Goal: Task Accomplishment & Management: Manage account settings

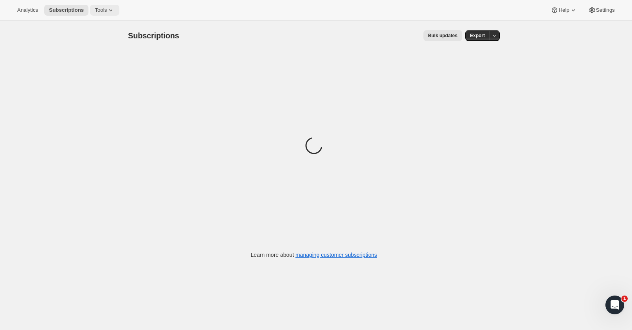
click at [102, 12] on span "Tools" at bounding box center [101, 10] width 12 height 6
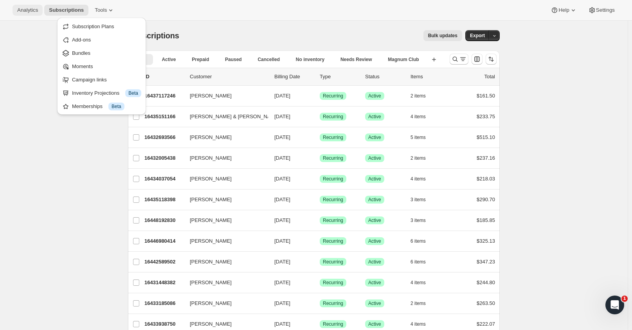
click at [27, 9] on span "Analytics" at bounding box center [27, 10] width 21 height 6
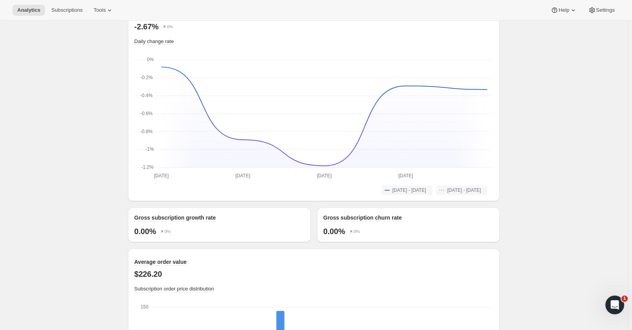
scroll to position [587, 0]
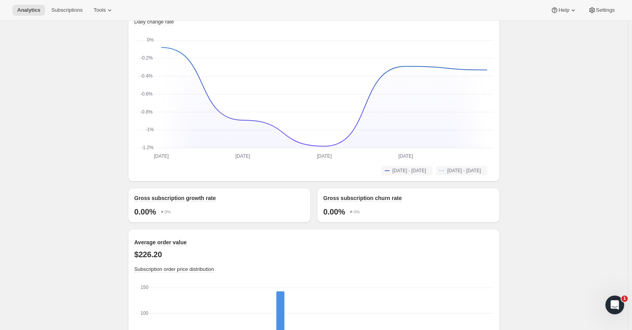
drag, startPoint x: 559, startPoint y: 160, endPoint x: 550, endPoint y: 243, distance: 83.3
click at [556, 244] on div "Analytics. This page is ready Analytics Overview Products Bundles Customers Chu…" at bounding box center [313, 86] width 627 height 1304
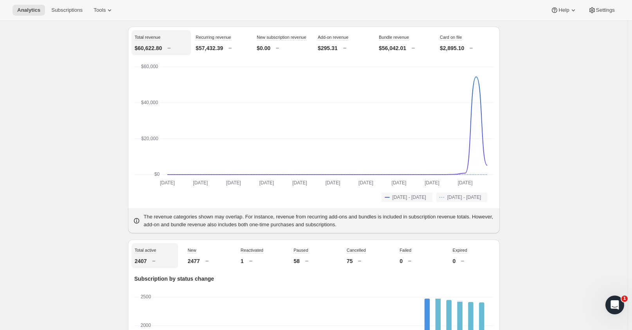
scroll to position [0, 0]
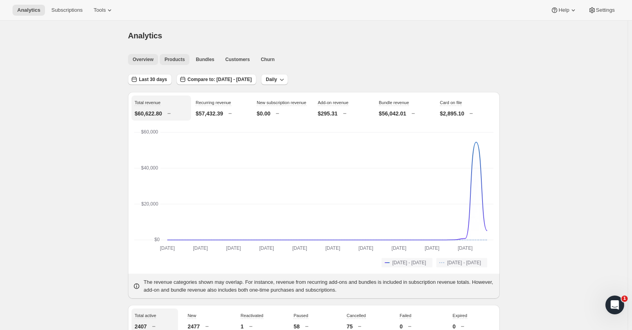
click at [178, 61] on span "Products" at bounding box center [174, 59] width 20 height 6
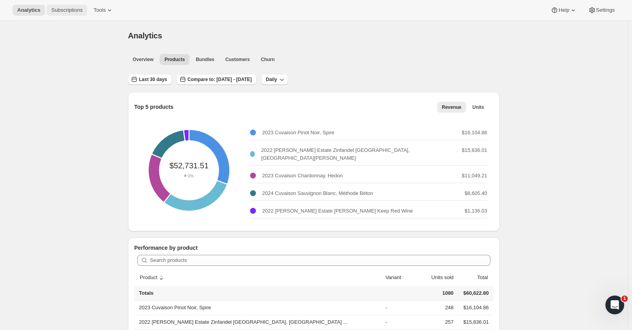
click at [78, 12] on span "Subscriptions" at bounding box center [66, 10] width 31 height 6
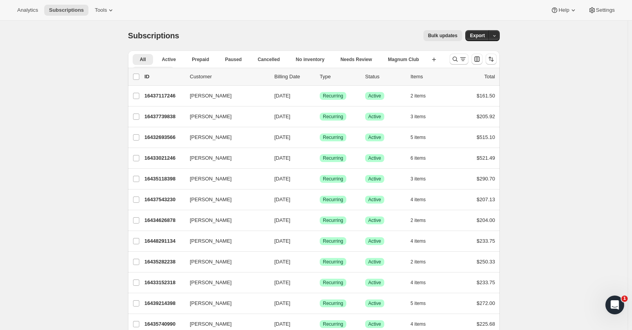
click at [170, 67] on icon "More views" at bounding box center [167, 71] width 8 height 8
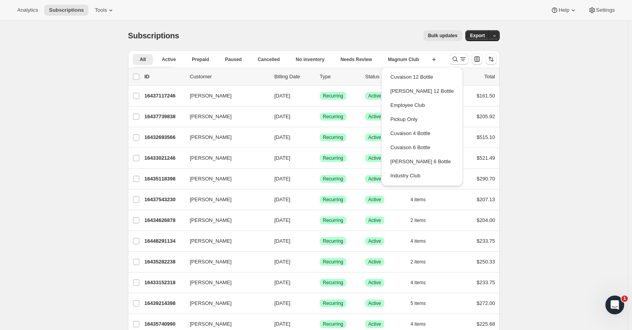
click at [170, 67] on icon "More views" at bounding box center [167, 71] width 8 height 8
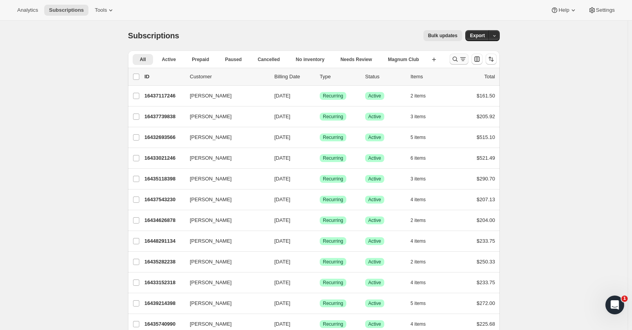
click at [459, 59] on icon "Search and filter results" at bounding box center [455, 59] width 8 height 8
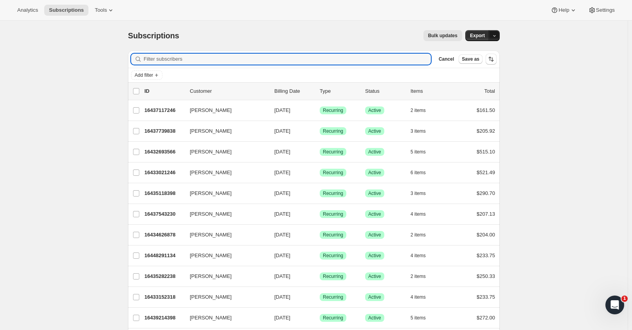
click at [497, 36] on icon "button" at bounding box center [494, 35] width 5 height 5
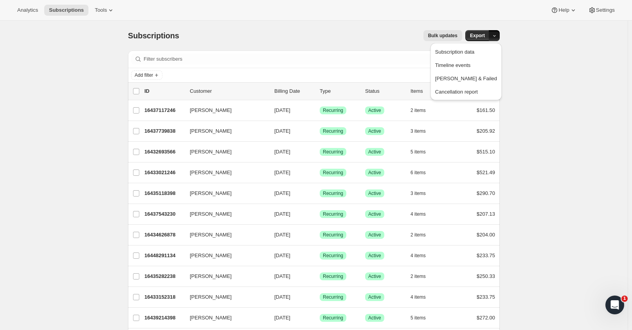
click at [611, 10] on span "Settings" at bounding box center [605, 10] width 19 height 6
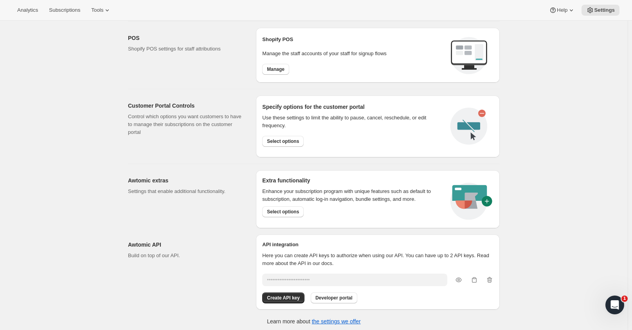
scroll to position [330, 0]
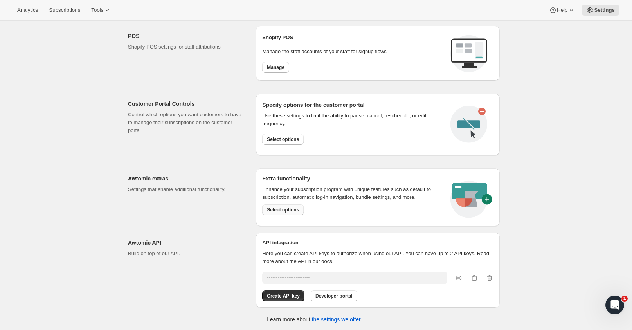
click at [279, 207] on span "Select options" at bounding box center [283, 209] width 32 height 6
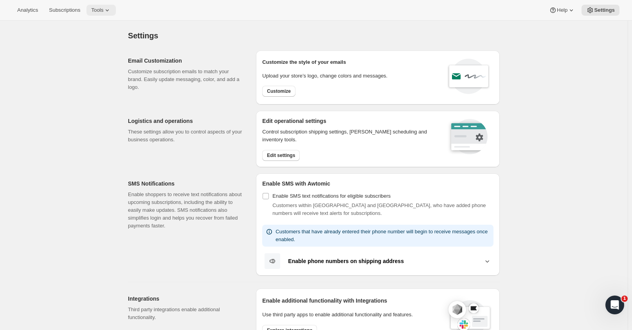
click at [105, 11] on icon at bounding box center [107, 10] width 8 height 8
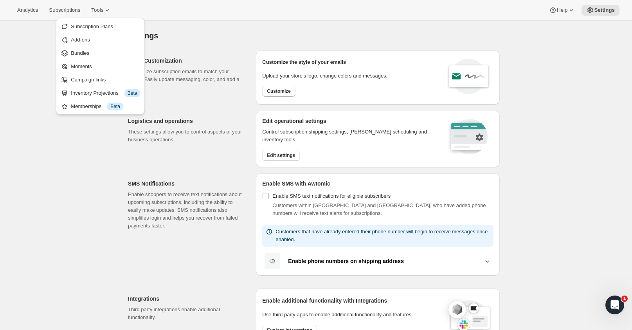
drag, startPoint x: 207, startPoint y: 118, endPoint x: 204, endPoint y: 124, distance: 6.3
click at [207, 118] on h2 "Logistics and operations" at bounding box center [185, 121] width 115 height 8
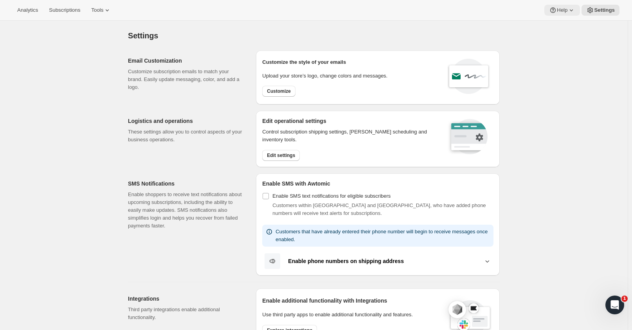
click at [559, 10] on span "Help" at bounding box center [561, 10] width 11 height 6
click at [563, 38] on span "Help Center" at bounding box center [563, 40] width 27 height 6
click at [99, 10] on span "Tools" at bounding box center [97, 10] width 12 height 6
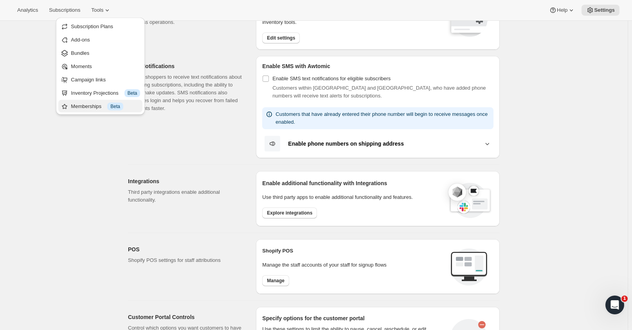
scroll to position [78, 0]
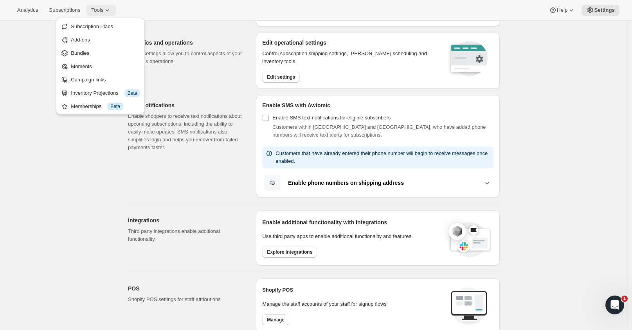
click at [104, 10] on icon at bounding box center [107, 10] width 8 height 8
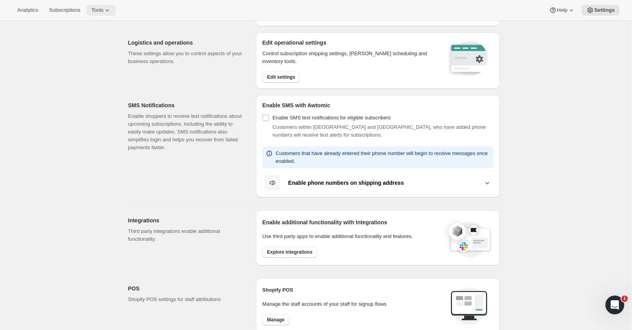
click at [104, 10] on icon at bounding box center [107, 10] width 8 height 8
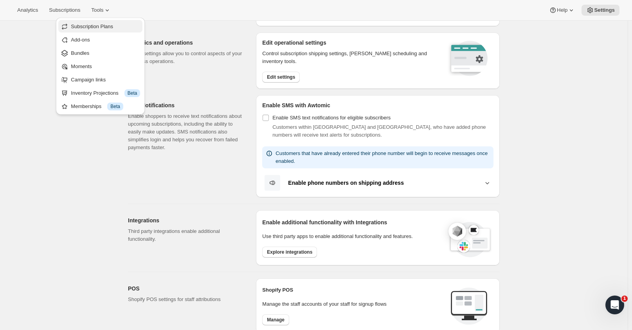
click at [91, 23] on span "Subscription Plans" at bounding box center [92, 26] width 42 height 6
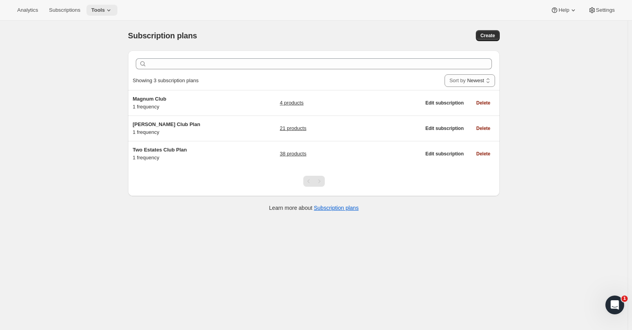
click at [97, 10] on span "Tools" at bounding box center [98, 10] width 14 height 6
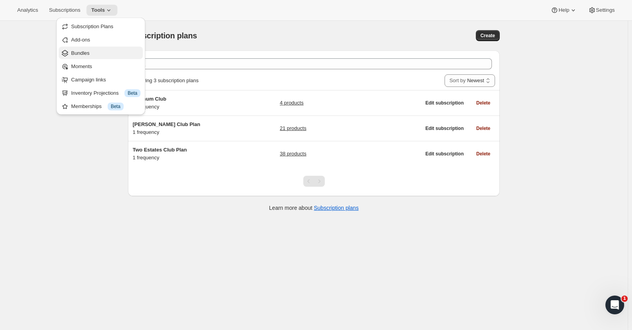
click at [86, 56] on span "Bundles" at bounding box center [105, 53] width 69 height 8
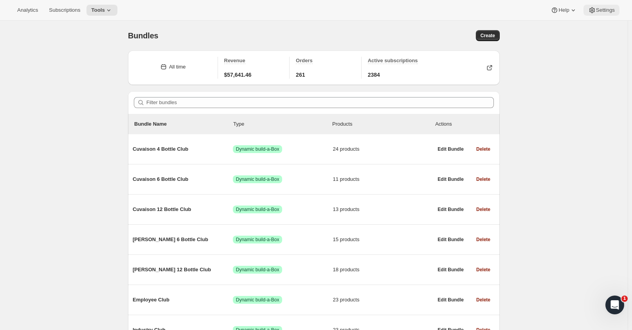
click at [602, 11] on span "Settings" at bounding box center [605, 10] width 19 height 6
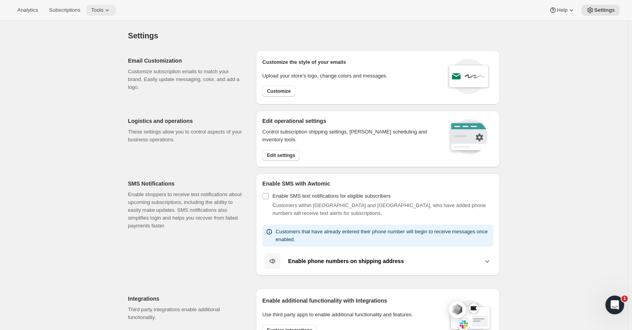
click at [87, 11] on button "Tools" at bounding box center [100, 10] width 29 height 11
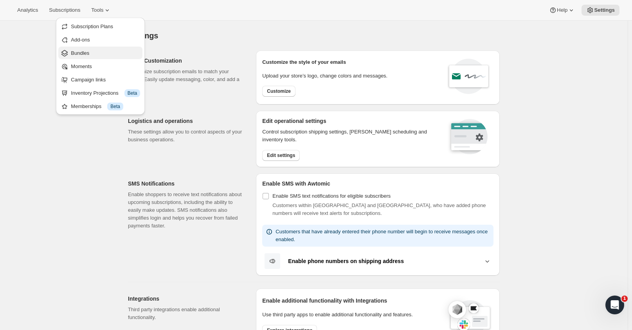
click at [85, 55] on span "Bundles" at bounding box center [80, 53] width 18 height 6
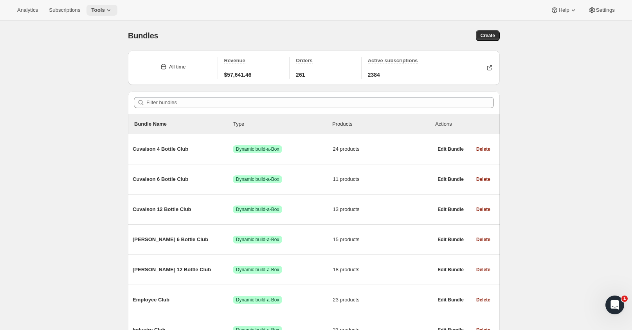
click at [107, 10] on icon at bounding box center [109, 10] width 8 height 8
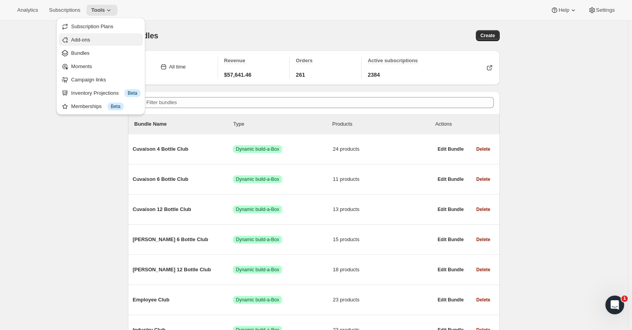
click at [98, 40] on span "Add-ons" at bounding box center [105, 40] width 69 height 8
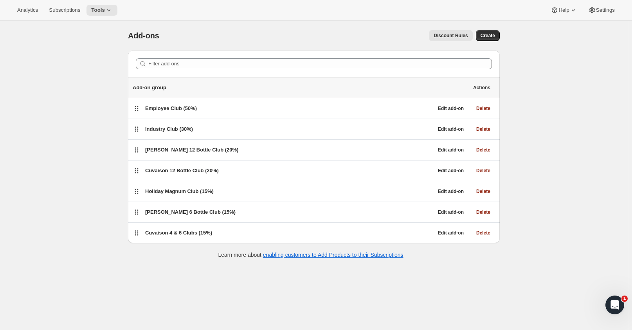
click at [446, 32] on button "Discount Rules" at bounding box center [450, 35] width 43 height 11
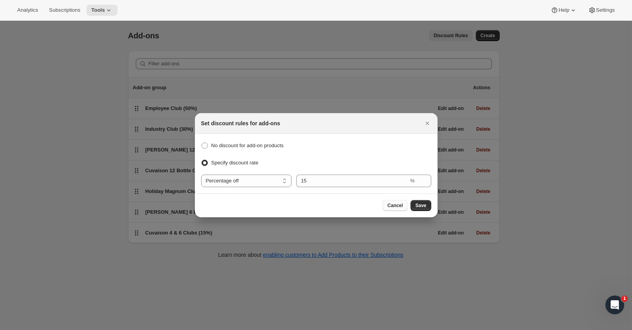
click at [397, 205] on span "Cancel" at bounding box center [394, 205] width 15 height 6
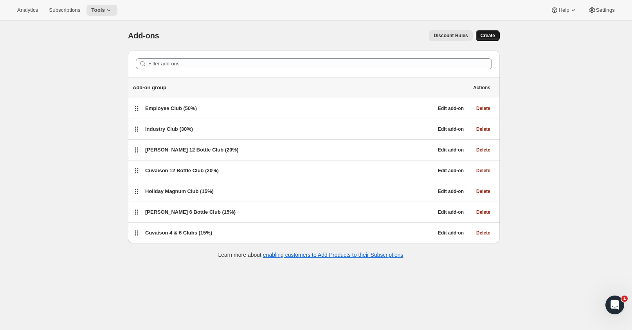
click at [497, 32] on button "Create" at bounding box center [488, 35] width 24 height 11
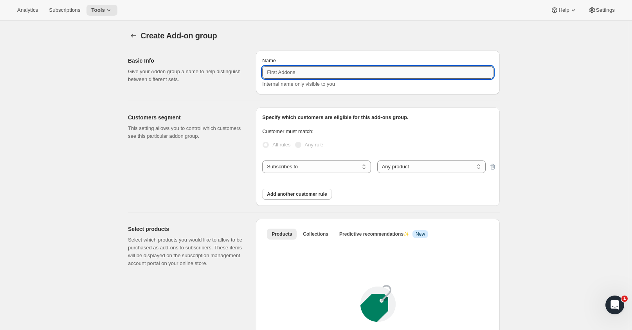
click at [289, 71] on input "Name" at bounding box center [377, 72] width 231 height 13
type input "T"
type input "Internal test memberships"
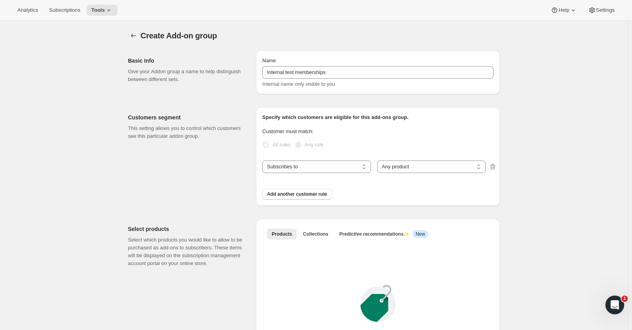
click at [370, 133] on p "Customer must match:" at bounding box center [377, 131] width 231 height 8
click at [322, 79] on div "Name Internal test memberships Internal name only visible to you" at bounding box center [377, 72] width 231 height 31
click at [310, 170] on select "Subscribes to Shipping address is Customer tags" at bounding box center [316, 166] width 108 height 13
select select "customerTags"
click at [264, 160] on select "Subscribes to Shipping address is Customer tags" at bounding box center [316, 166] width 108 height 13
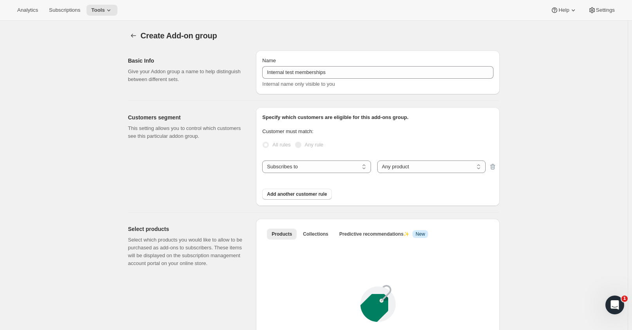
select select "customerTags_some"
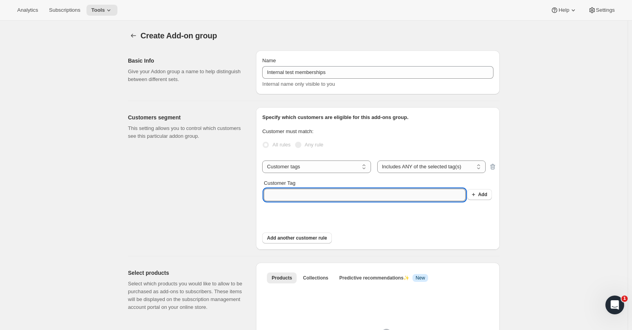
click at [314, 197] on input "Customer Tag" at bounding box center [364, 194] width 201 height 13
type input "Internal Membership"
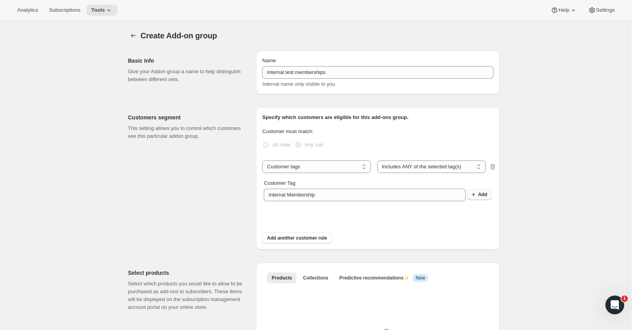
click at [483, 193] on span "Add" at bounding box center [482, 194] width 9 height 6
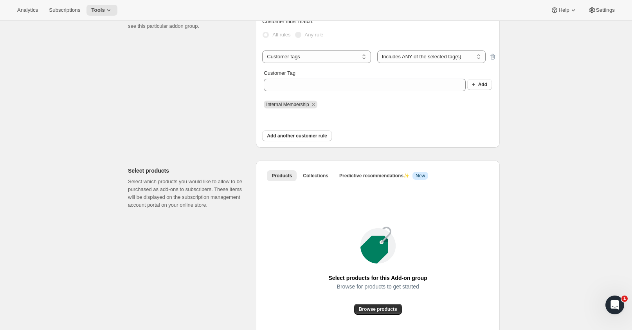
scroll to position [117, 0]
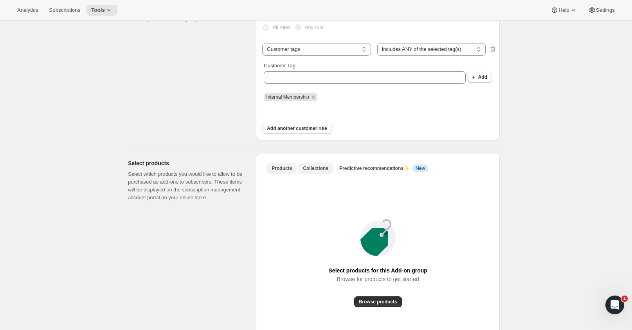
click at [316, 166] on span "Collections" at bounding box center [315, 168] width 25 height 6
click at [321, 167] on span "Collections" at bounding box center [315, 168] width 25 height 6
click at [377, 301] on span "Add collection" at bounding box center [377, 301] width 32 height 6
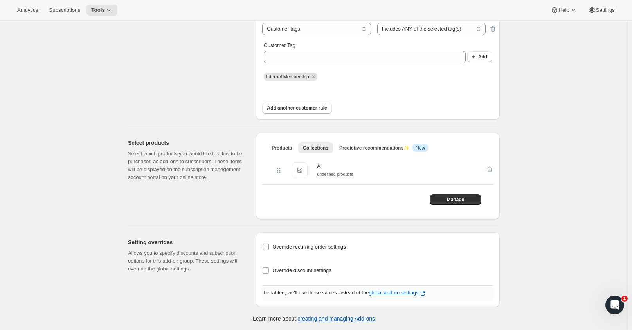
scroll to position [138, 0]
click at [268, 245] on input "Override recurring order settings" at bounding box center [265, 246] width 6 height 6
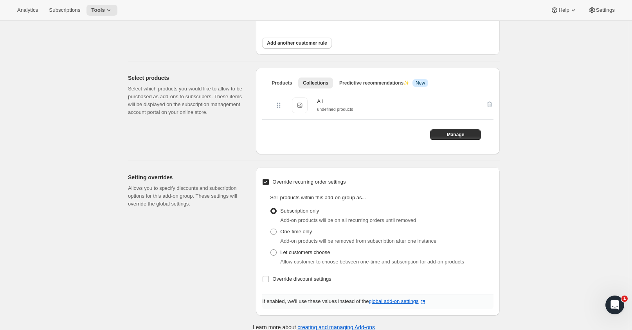
scroll to position [212, 0]
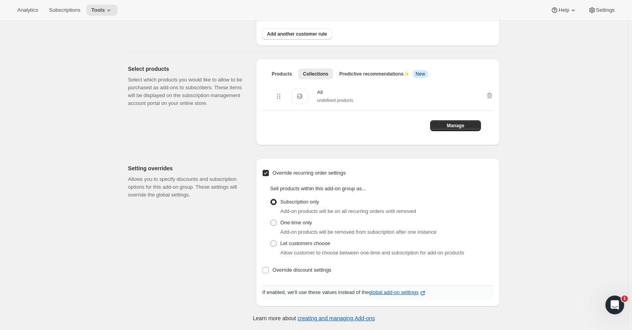
click at [269, 174] on input "Override recurring order settings" at bounding box center [265, 173] width 6 height 6
checkbox input "false"
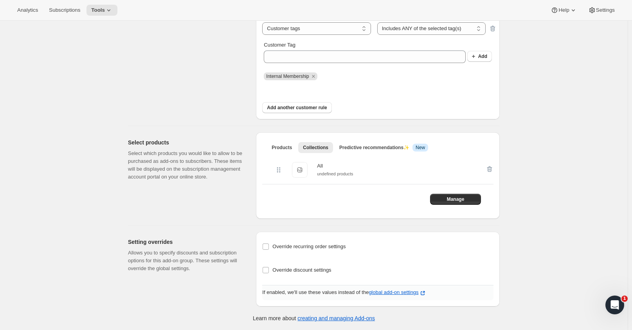
scroll to position [138, 0]
click at [266, 270] on input "Override discount settings" at bounding box center [265, 270] width 6 height 6
checkbox input "true"
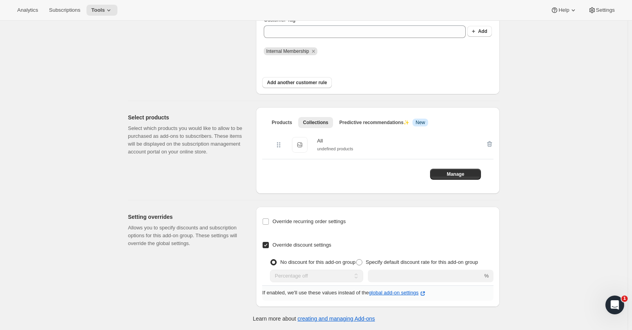
scroll to position [163, 0]
click at [362, 260] on span at bounding box center [359, 261] width 6 height 6
click at [356, 259] on input "Specify default discount rate for this add-on group" at bounding box center [356, 258] width 0 height 0
radio input "true"
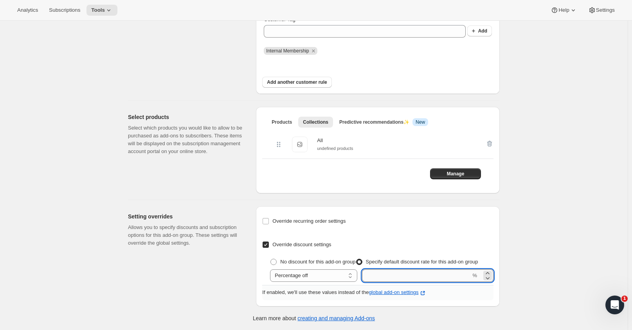
click at [397, 275] on input "integer" at bounding box center [416, 275] width 109 height 13
type input "100"
click at [427, 218] on div "Override recurring order settings" at bounding box center [377, 220] width 231 height 11
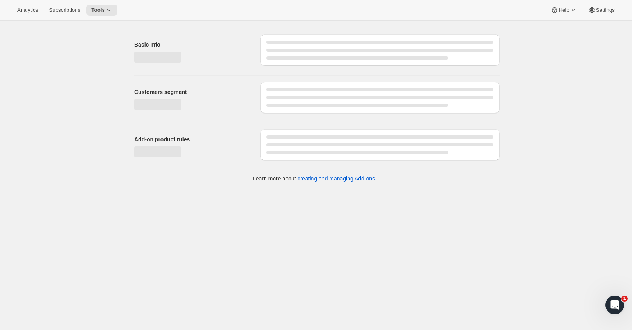
scroll to position [0, 0]
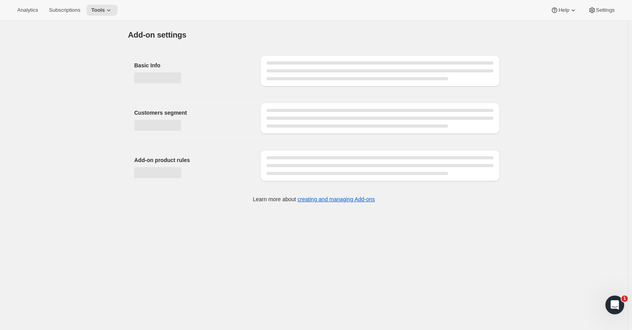
select select "customerTags"
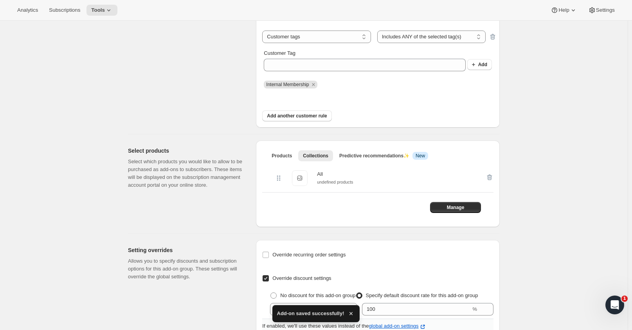
scroll to position [163, 0]
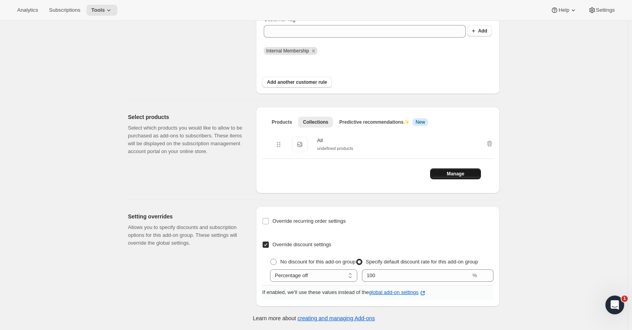
click at [456, 174] on span "Manage" at bounding box center [456, 173] width 18 height 6
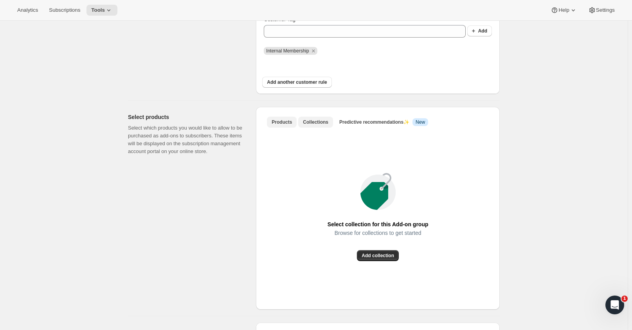
click at [282, 122] on span "Products" at bounding box center [281, 122] width 20 height 6
click at [379, 255] on span "Browse products" at bounding box center [378, 255] width 38 height 6
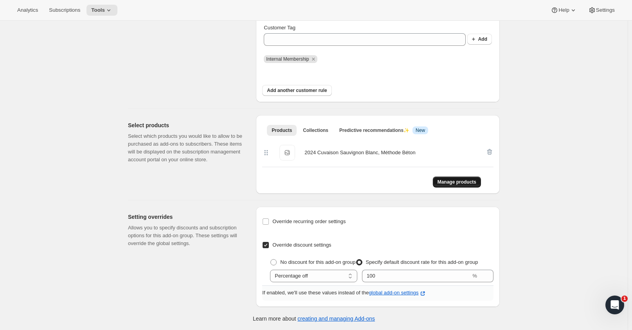
click at [474, 182] on span "Manage products" at bounding box center [456, 182] width 39 height 6
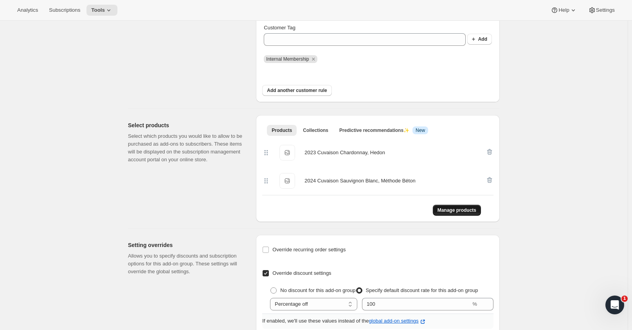
click at [461, 206] on button "Manage products" at bounding box center [456, 210] width 48 height 11
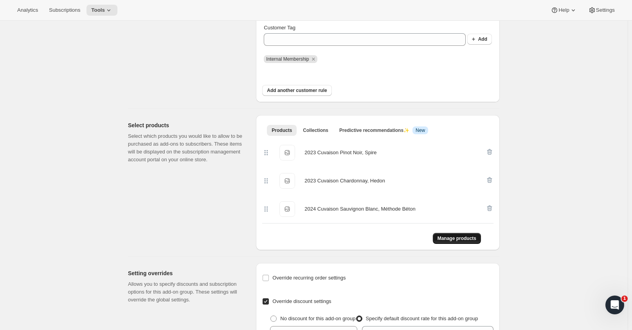
click at [461, 238] on span "Manage products" at bounding box center [456, 238] width 39 height 6
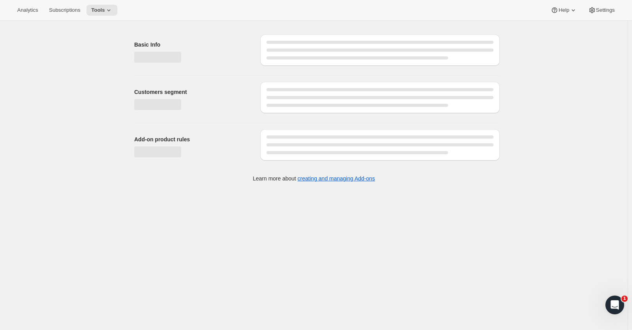
select select "customerTags"
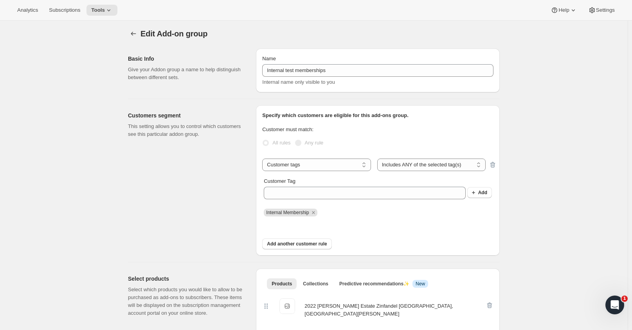
scroll to position [0, 0]
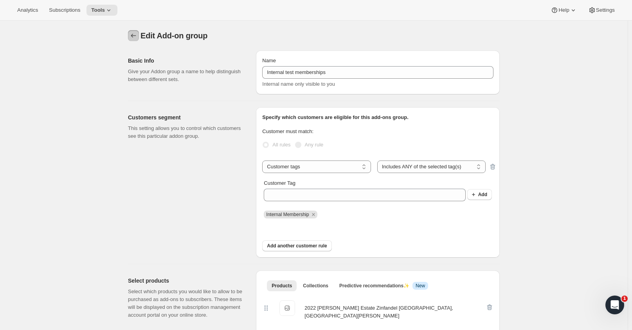
click at [137, 34] on icon "Addon groups" at bounding box center [133, 36] width 8 height 8
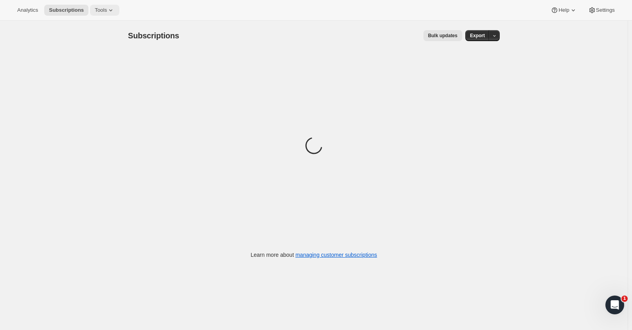
click at [109, 14] on button "Tools" at bounding box center [104, 10] width 29 height 11
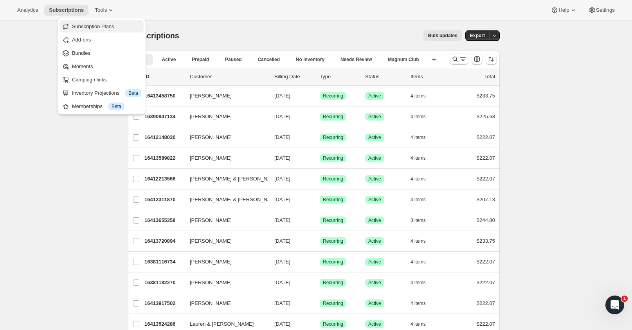
click at [100, 27] on span "Subscription Plans" at bounding box center [93, 26] width 42 height 6
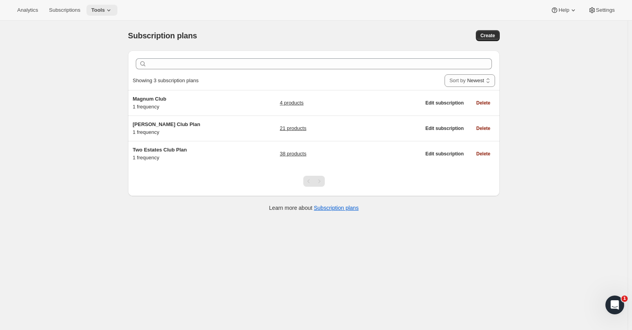
click at [102, 9] on span "Tools" at bounding box center [98, 10] width 14 height 6
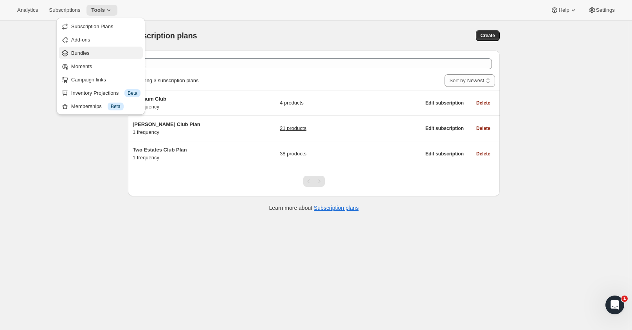
click at [72, 57] on div "Bundles" at bounding box center [100, 53] width 79 height 8
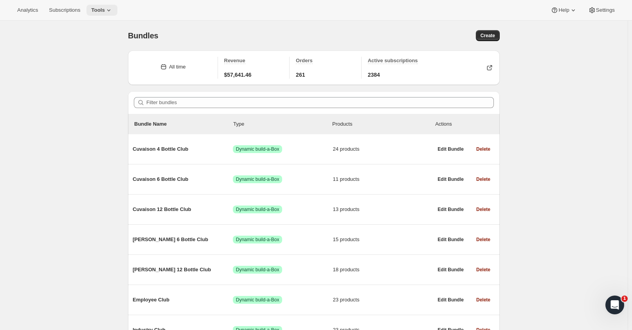
click at [102, 14] on button "Tools" at bounding box center [101, 10] width 31 height 11
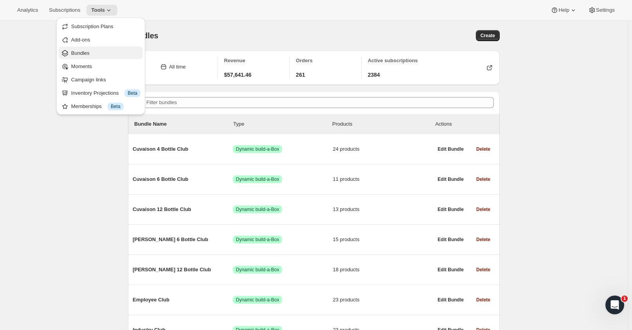
click at [95, 54] on span "Bundles" at bounding box center [105, 53] width 69 height 8
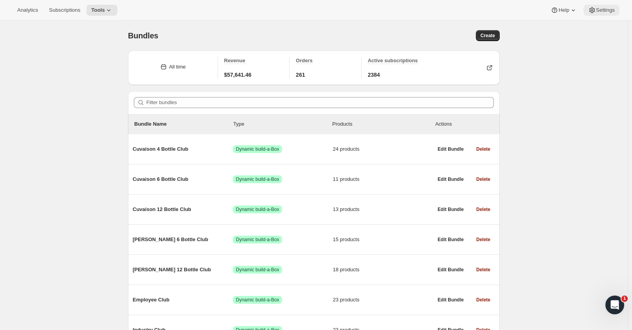
click at [602, 8] on span "Settings" at bounding box center [605, 10] width 19 height 6
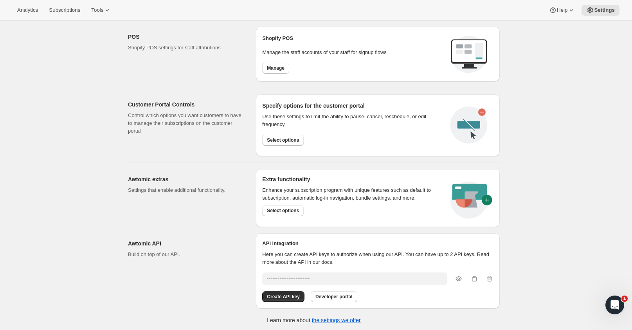
scroll to position [330, 0]
click at [292, 208] on span "Select options" at bounding box center [283, 209] width 32 height 6
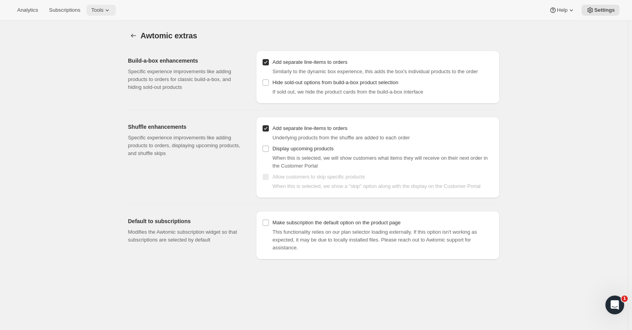
click at [97, 11] on span "Tools" at bounding box center [97, 10] width 12 height 6
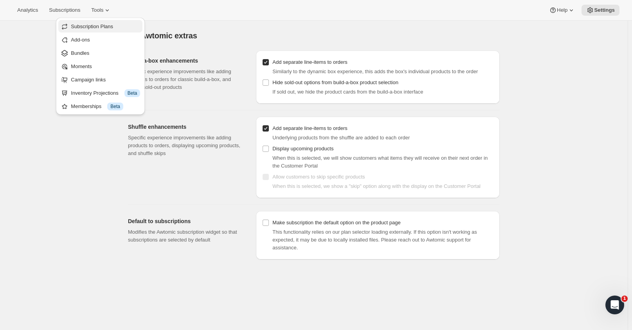
click at [87, 29] on span "Subscription Plans" at bounding box center [92, 26] width 42 height 6
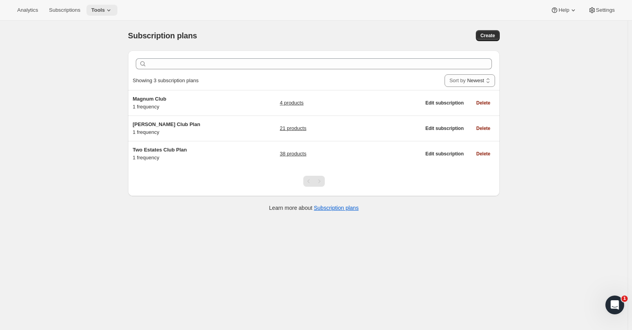
click at [94, 7] on span "Tools" at bounding box center [98, 10] width 14 height 6
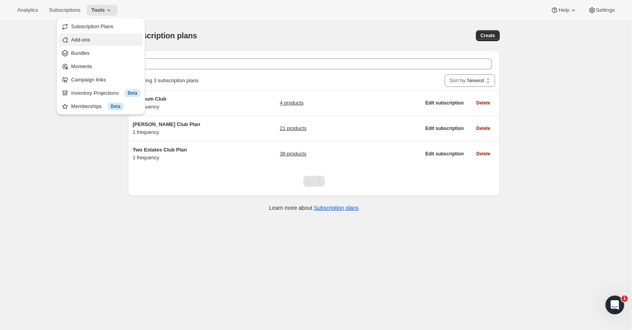
click at [96, 43] on span "Add-ons" at bounding box center [105, 40] width 69 height 8
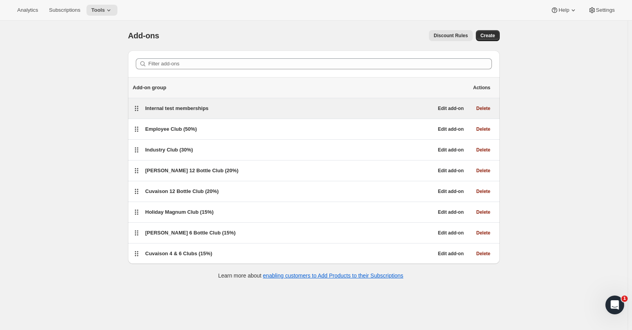
click at [192, 105] on span "Internal test memberships" at bounding box center [176, 108] width 63 height 6
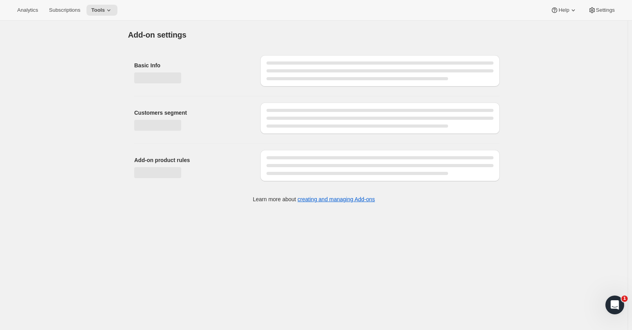
select select "customerTags"
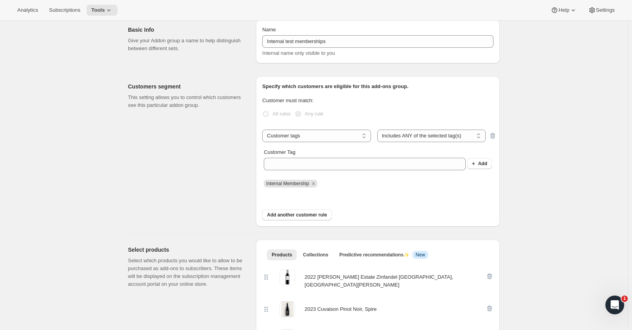
scroll to position [117, 0]
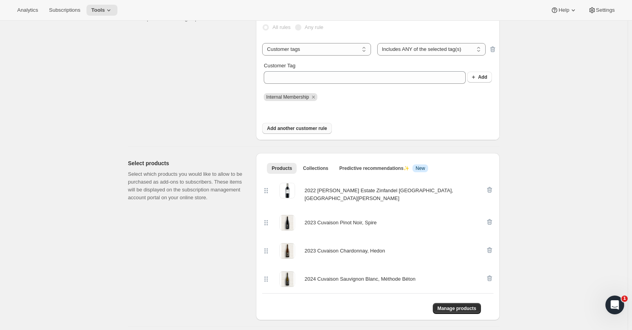
click at [292, 129] on span "Add another customer rule" at bounding box center [297, 128] width 60 height 6
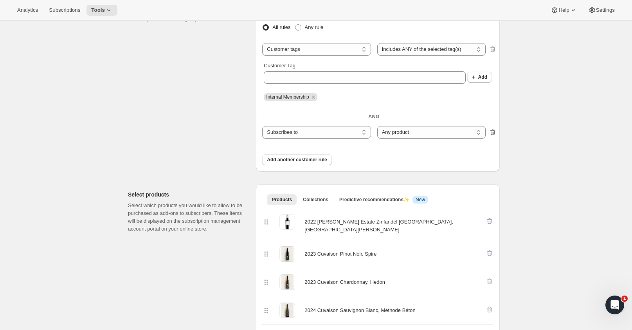
click at [492, 133] on icon "button" at bounding box center [492, 132] width 8 height 8
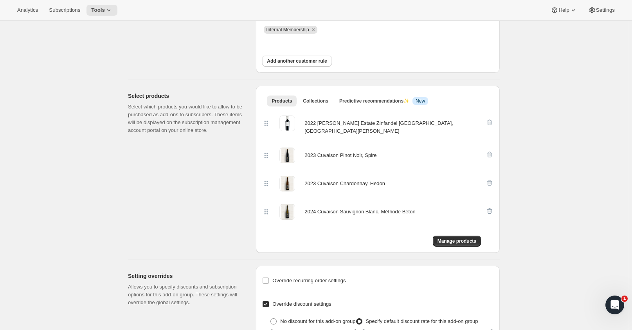
scroll to position [240, 0]
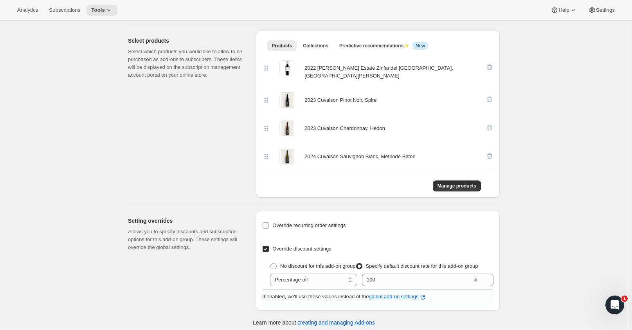
drag, startPoint x: 266, startPoint y: 221, endPoint x: 262, endPoint y: 221, distance: 4.3
click at [262, 221] on div "Override recurring order settings Sell products within this add-on group as... …" at bounding box center [378, 260] width 244 height 100
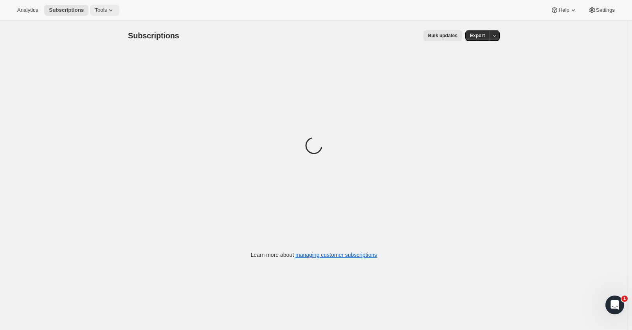
click at [107, 9] on icon at bounding box center [111, 10] width 8 height 8
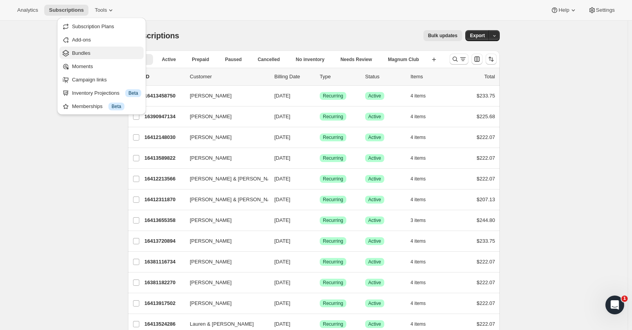
click at [90, 53] on span "Bundles" at bounding box center [106, 53] width 69 height 8
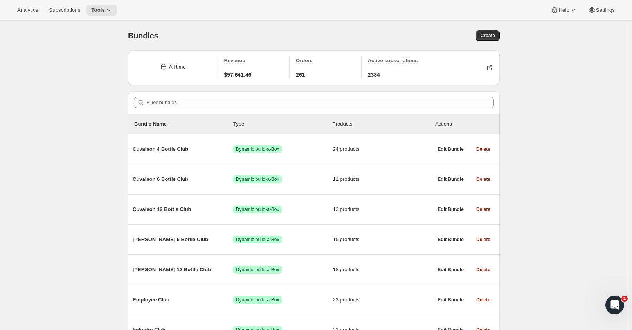
click at [484, 30] on div "Bundles. This page is ready Bundles Create" at bounding box center [313, 36] width 371 height 30
click at [495, 34] on span "Create" at bounding box center [487, 35] width 14 height 6
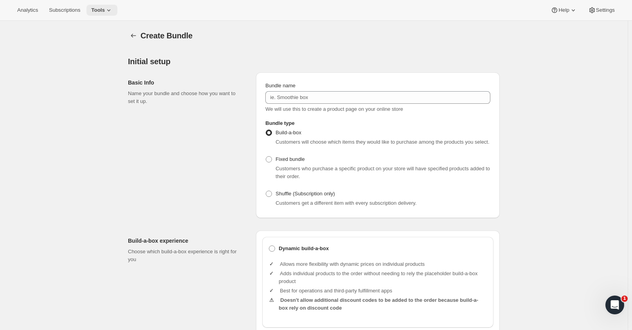
click at [97, 7] on span "Tools" at bounding box center [98, 10] width 14 height 6
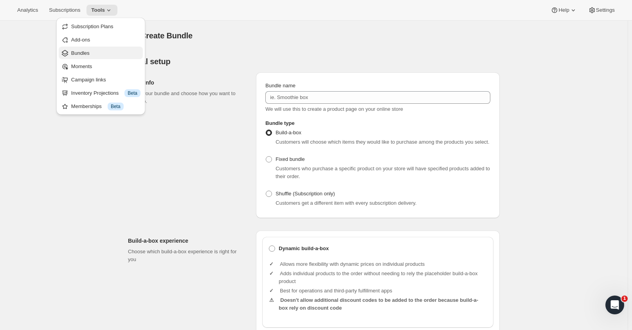
click at [83, 53] on span "Bundles" at bounding box center [80, 53] width 18 height 6
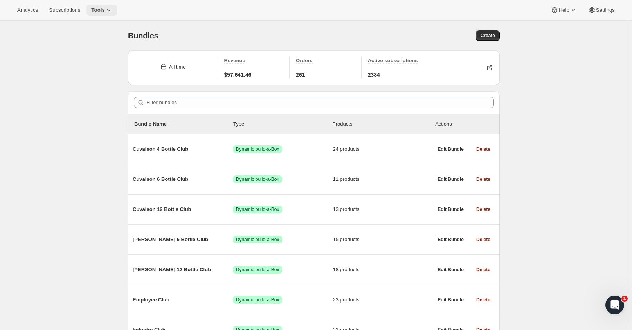
click at [95, 11] on span "Tools" at bounding box center [98, 10] width 14 height 6
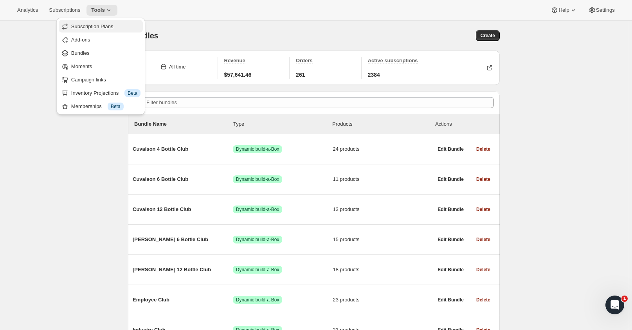
click at [104, 24] on span "Subscription Plans" at bounding box center [92, 26] width 42 height 6
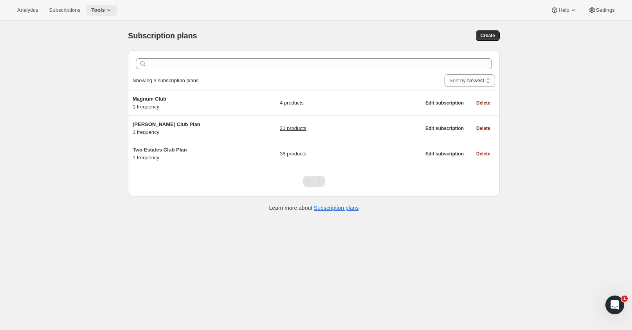
click at [95, 8] on span "Tools" at bounding box center [98, 10] width 14 height 6
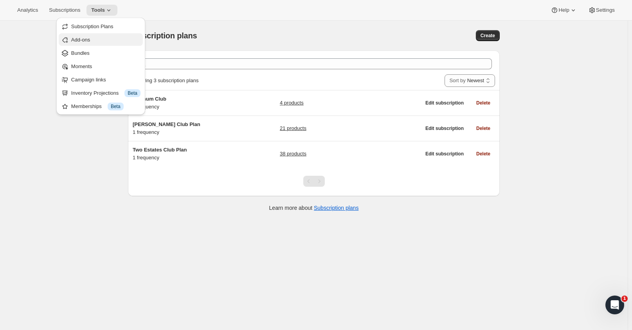
click at [74, 42] on span "Add-ons" at bounding box center [80, 40] width 19 height 6
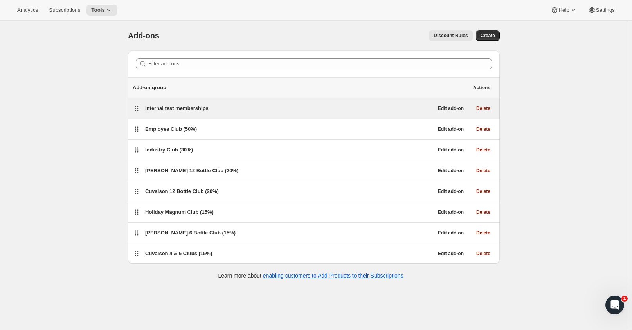
click at [180, 108] on span "Internal test memberships" at bounding box center [176, 108] width 63 height 6
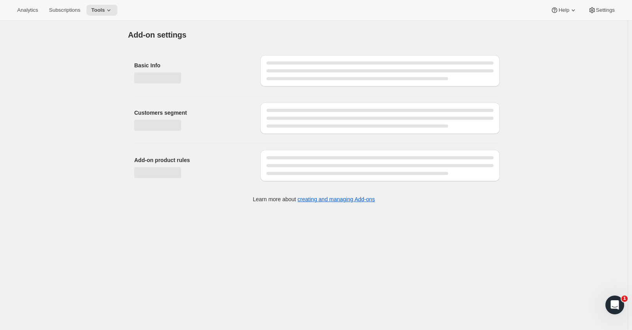
select select "customerTags"
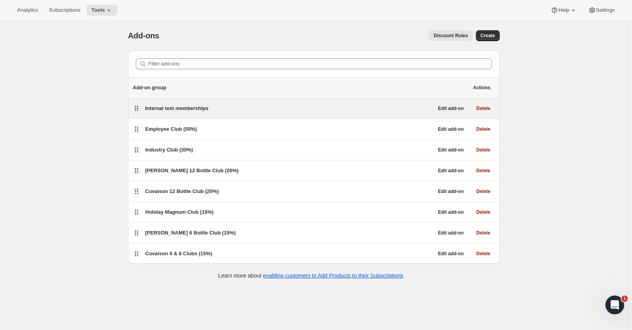
click at [173, 107] on span "Internal test memberships" at bounding box center [176, 108] width 63 height 6
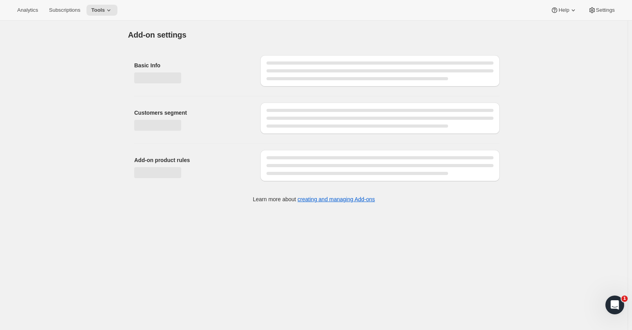
select select "customerTags"
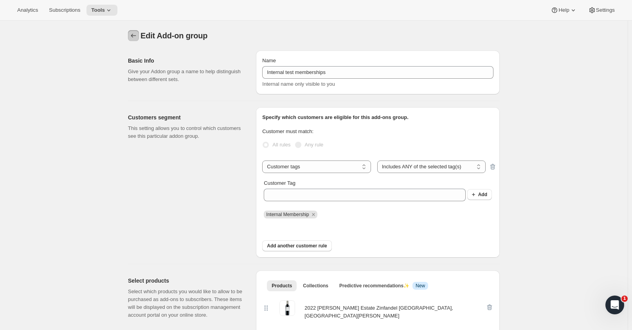
click at [134, 38] on icon "Addon groups" at bounding box center [133, 36] width 8 height 8
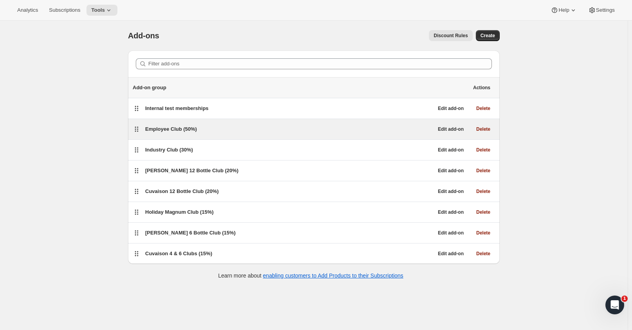
click at [179, 127] on span "Employee Club (50%)" at bounding box center [171, 129] width 52 height 6
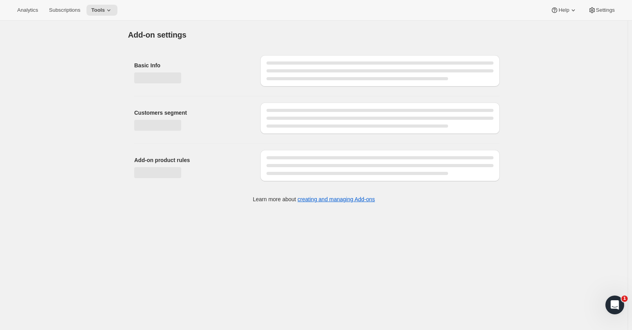
select select "selectedProducts"
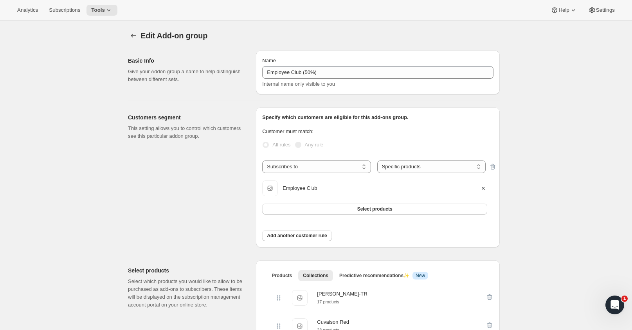
click at [127, 33] on div "Edit Add-on group. This page is ready Edit Add-on group Basic Info Give your Ad…" at bounding box center [313, 268] width 390 height 495
click at [135, 33] on icon "Addon groups" at bounding box center [133, 36] width 8 height 8
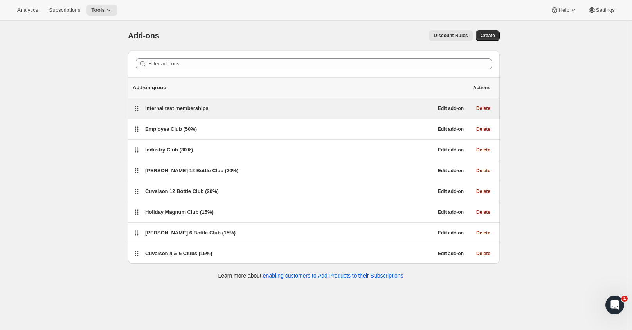
click at [162, 106] on span "Internal test memberships" at bounding box center [176, 108] width 63 height 6
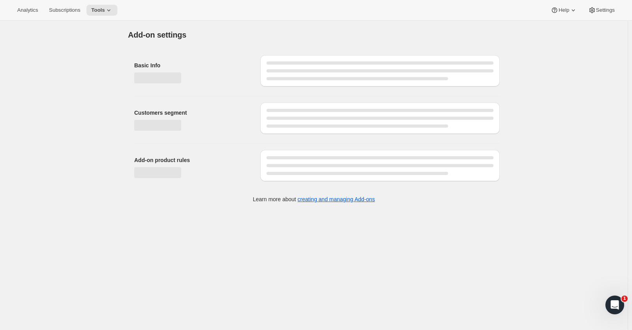
select select "customerTags"
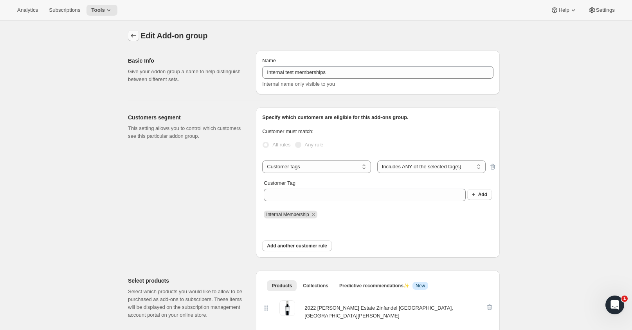
click at [134, 32] on icon "Addon groups" at bounding box center [133, 36] width 8 height 8
